Goal: Task Accomplishment & Management: Manage account settings

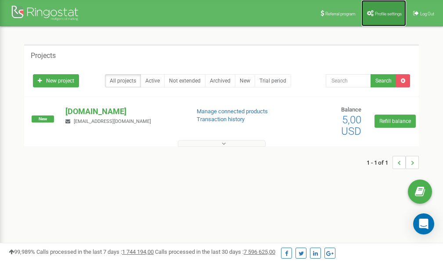
click at [379, 16] on link "Profile settings" at bounding box center [383, 13] width 45 height 26
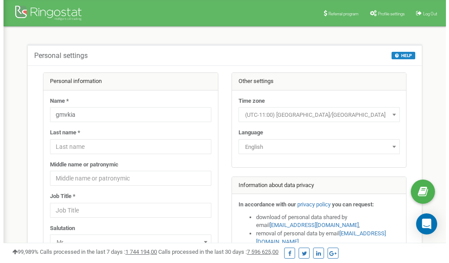
scroll to position [44, 0]
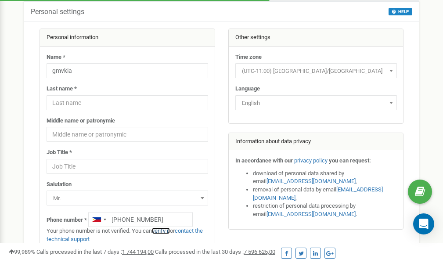
click at [166, 231] on link "verify it" at bounding box center [161, 230] width 18 height 7
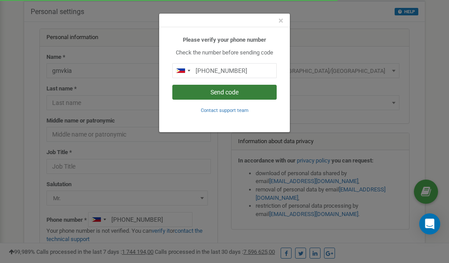
click at [228, 90] on button "Send code" at bounding box center [224, 92] width 104 height 15
